Goal: Task Accomplishment & Management: Use online tool/utility

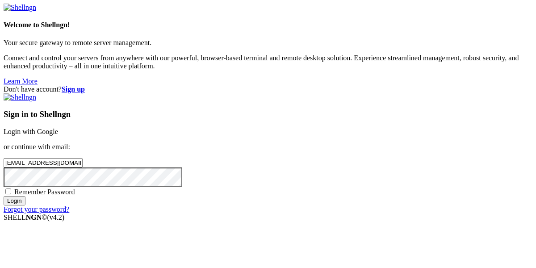
click at [4, 196] on input "Login" at bounding box center [15, 200] width 22 height 9
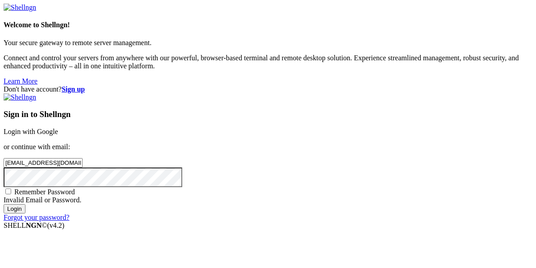
click at [4, 204] on input "Login" at bounding box center [15, 208] width 22 height 9
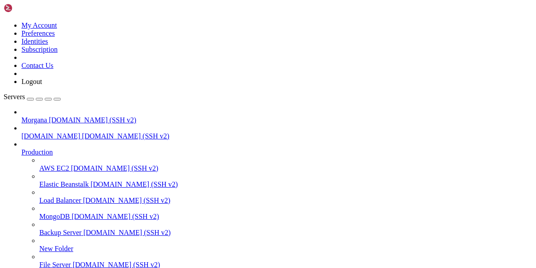
click at [79, 116] on span "[DOMAIN_NAME] (SSH v2)" at bounding box center [93, 120] width 88 height 8
paste textarea "./tor --defaults-torrc /home/[DOMAIN_NAME][URL]"
type textarea "./tor --defaults-torrc /home/[DOMAIN_NAME][URL]"
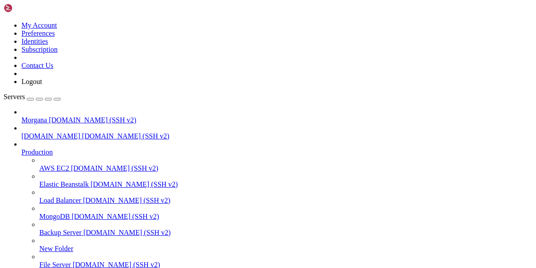
scroll to position [245, 0]
drag, startPoint x: 141, startPoint y: 740, endPoint x: 13, endPoint y: 628, distance: 170.3
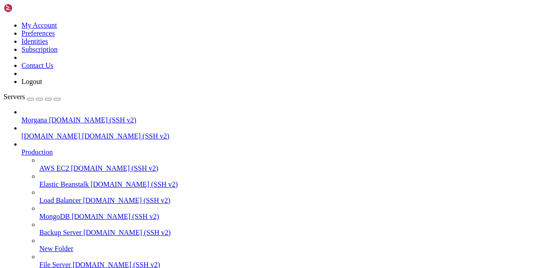
drag, startPoint x: 176, startPoint y: 736, endPoint x: 172, endPoint y: 733, distance: 5.4
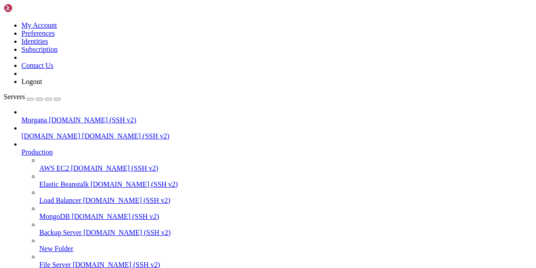
copy x-row "8"
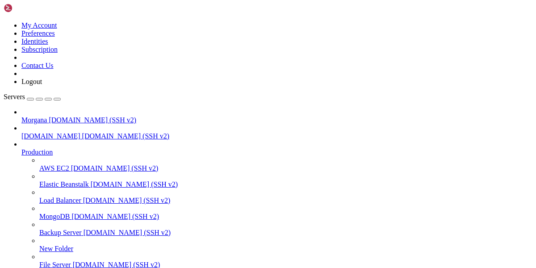
copy x-row "morganafreze"
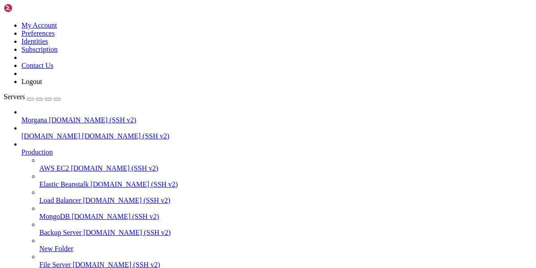
copy x-row "Browser"
drag, startPoint x: 89, startPoint y: 700, endPoint x: 8, endPoint y: 692, distance: 81.3
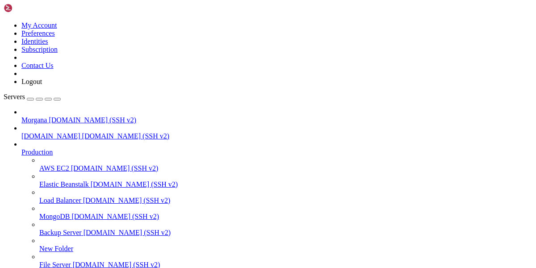
drag, startPoint x: 91, startPoint y: 701, endPoint x: 8, endPoint y: 696, distance: 82.8
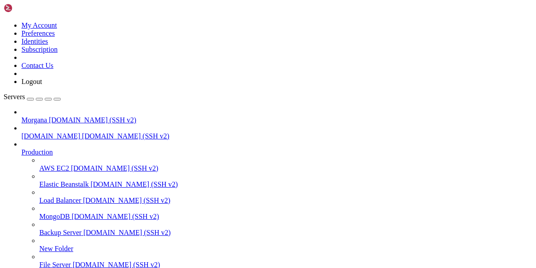
copy div "morga6660@vmi2276205:~/public_html/dir/tor-browser/Browser/TorBrowser/Tor$ [PER…"
drag, startPoint x: 414, startPoint y: 730, endPoint x: 9, endPoint y: 729, distance: 404.7
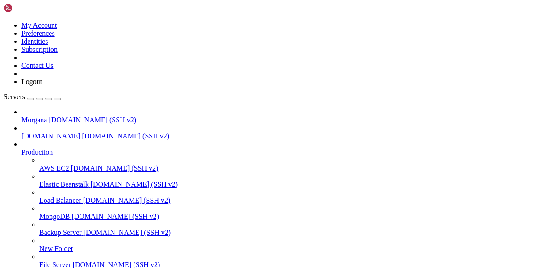
copy x-row "-bash: morga6660@vmi2276205:~/public_html/dir/tor-browser/Browser/TorBrowser/To…"
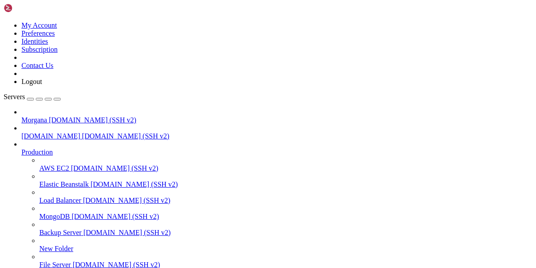
click at [49, 116] on span "[DOMAIN_NAME] (SSH v2)" at bounding box center [93, 120] width 88 height 8
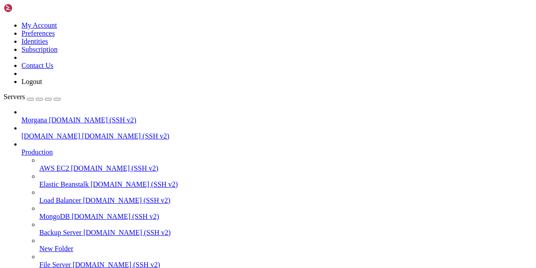
copy x-row "Sep"
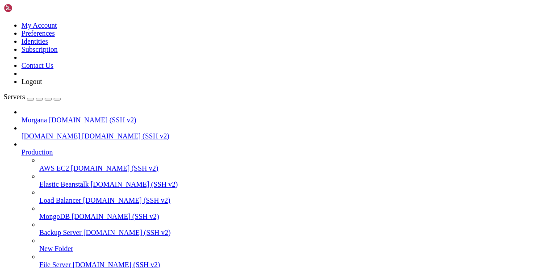
copy x-row "morga6660"
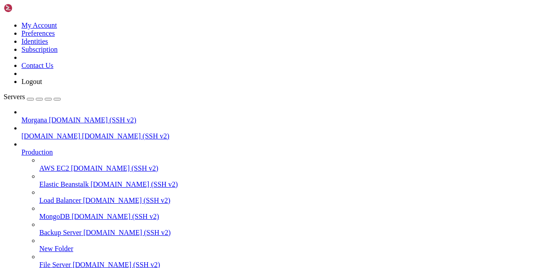
drag, startPoint x: 155, startPoint y: 710, endPoint x: 180, endPoint y: 705, distance: 25.4
drag, startPoint x: 374, startPoint y: 694, endPoint x: 8, endPoint y: 690, distance: 366.7
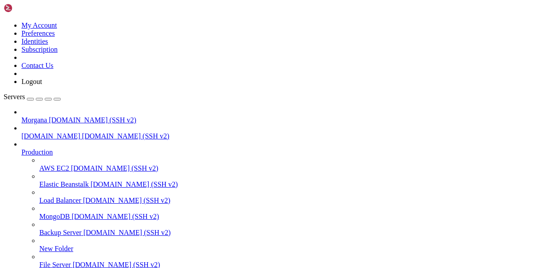
copy div "morga6660@vmi2276205:~$ [PERSON_NAME] /home/[DOMAIN_NAME][URL] drwx------ 3 mor…"
copy x-row "morga6660"
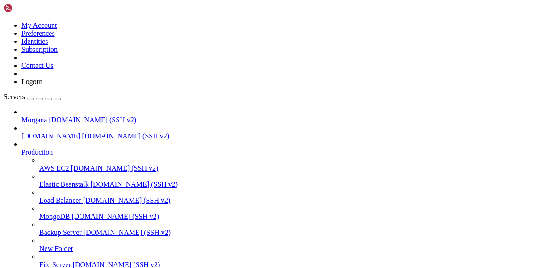
drag, startPoint x: 379, startPoint y: 695, endPoint x: 8, endPoint y: 692, distance: 370.3
copy x-row "drwx------ 3 morga6660 morga6660 4096 [DATE] 17:42 /home/[DOMAIN_NAME][URL]"
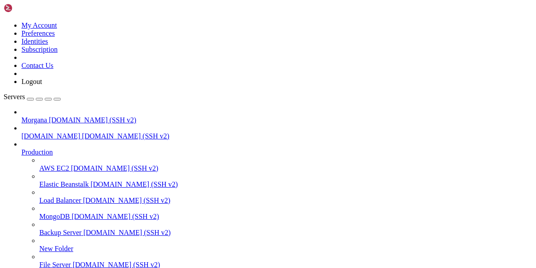
drag, startPoint x: 153, startPoint y: 732, endPoint x: 8, endPoint y: 722, distance: 145.5
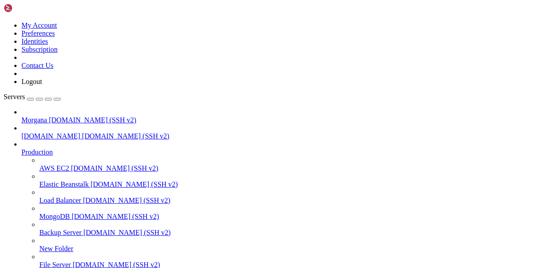
paste textarea "cd /home/[DOMAIN_NAME][URL]"
type textarea "cd /home/[DOMAIN_NAME][URL]"
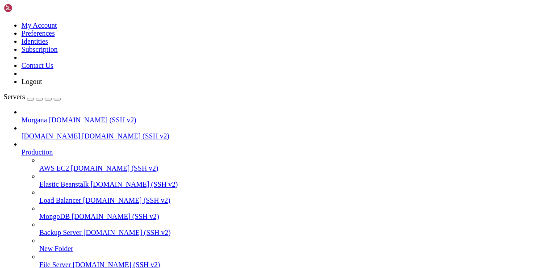
drag, startPoint x: 102, startPoint y: 723, endPoint x: 8, endPoint y: 642, distance: 123.8
drag, startPoint x: 268, startPoint y: 717, endPoint x: 16, endPoint y: 633, distance: 266.1
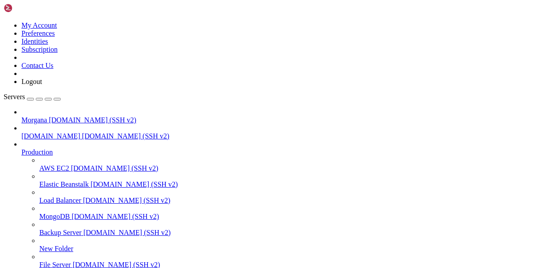
drag, startPoint x: 273, startPoint y: 710, endPoint x: 80, endPoint y: 607, distance: 218.6
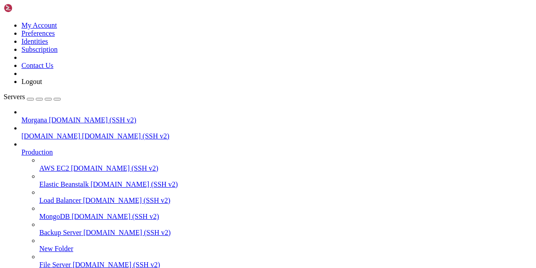
drag, startPoint x: 248, startPoint y: 736, endPoint x: 9, endPoint y: 597, distance: 276.2
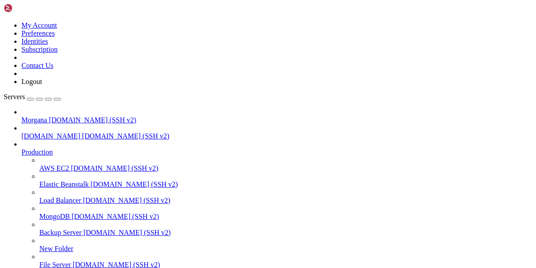
drag, startPoint x: 240, startPoint y: 736, endPoint x: 7, endPoint y: 716, distance: 233.6
drag, startPoint x: 233, startPoint y: 729, endPoint x: 9, endPoint y: 717, distance: 224.1
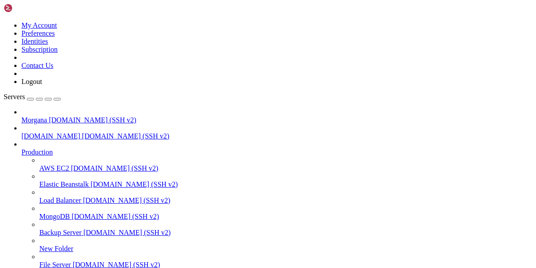
drag, startPoint x: 297, startPoint y: 740, endPoint x: 9, endPoint y: 729, distance: 288.3
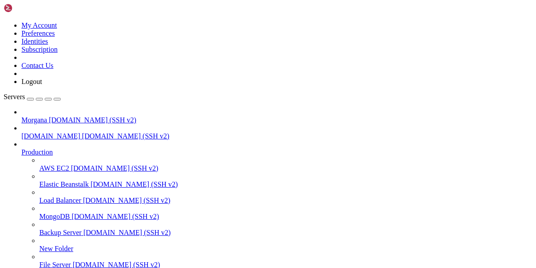
click at [47, 116] on span "Morgana" at bounding box center [33, 120] width 25 height 8
click at [51, 116] on span "[DOMAIN_NAME] (SSH v2)" at bounding box center [93, 120] width 88 height 8
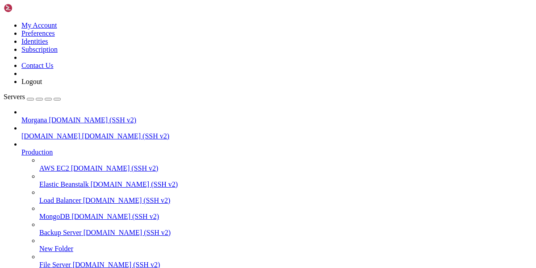
click at [47, 116] on span "Morgana" at bounding box center [33, 120] width 25 height 8
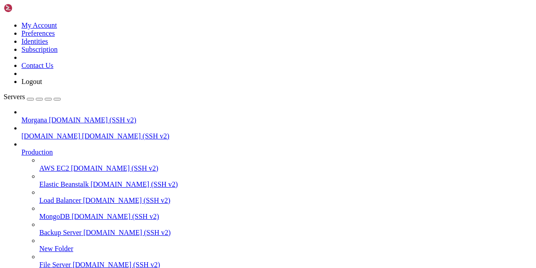
scroll to position [0, 0]
drag, startPoint x: 128, startPoint y: 699, endPoint x: 10, endPoint y: 674, distance: 121.0
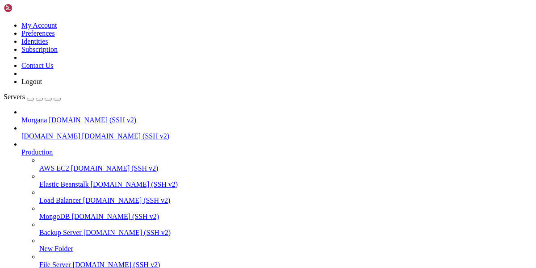
drag, startPoint x: 207, startPoint y: 736, endPoint x: 8, endPoint y: 627, distance: 227.1
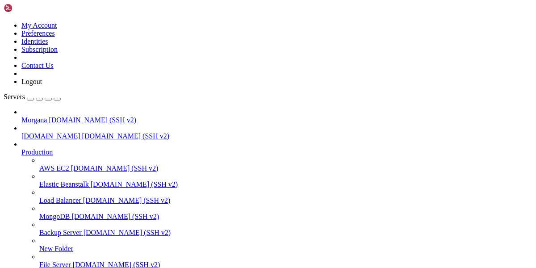
drag, startPoint x: 103, startPoint y: 730, endPoint x: 9, endPoint y: 713, distance: 95.2
drag, startPoint x: 138, startPoint y: 732, endPoint x: 8, endPoint y: 701, distance: 134.0
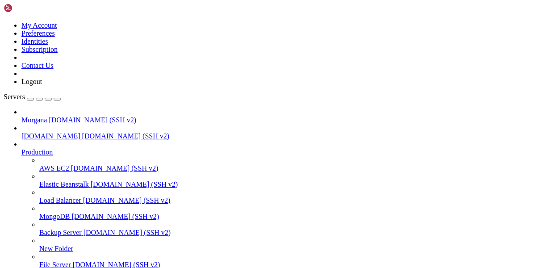
drag, startPoint x: 298, startPoint y: 729, endPoint x: 8, endPoint y: 628, distance: 307.1
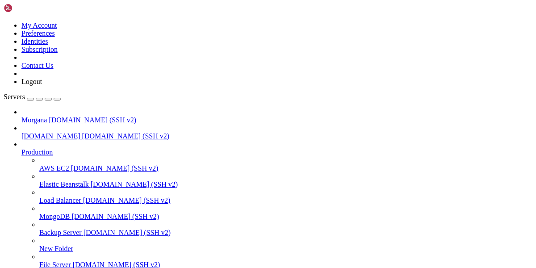
scroll to position [943, 0]
drag, startPoint x: 100, startPoint y: 733, endPoint x: 10, endPoint y: 714, distance: 91.2
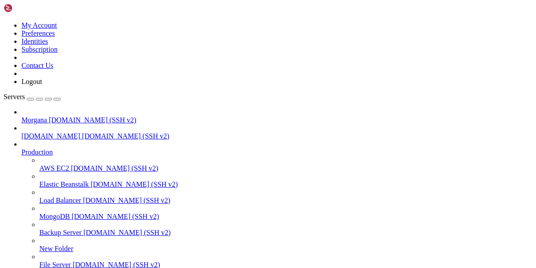
drag, startPoint x: 104, startPoint y: 729, endPoint x: 8, endPoint y: 716, distance: 96.1
drag, startPoint x: 256, startPoint y: 258, endPoint x: 142, endPoint y: 215, distance: 121.7
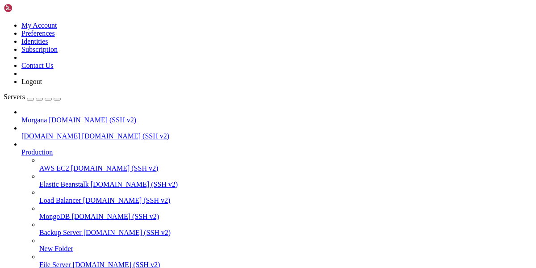
scroll to position [980, 0]
